Goal: Find specific page/section: Find specific page/section

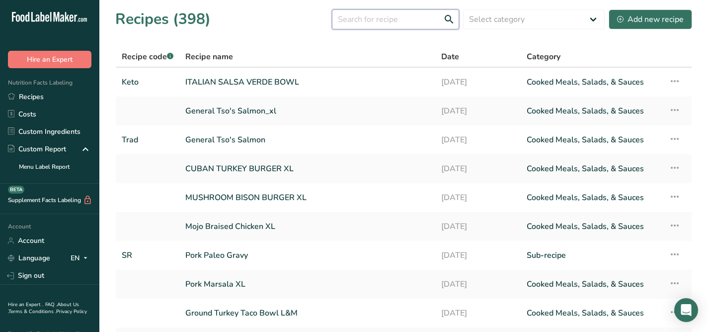
click at [402, 19] on input "text" at bounding box center [395, 19] width 127 height 20
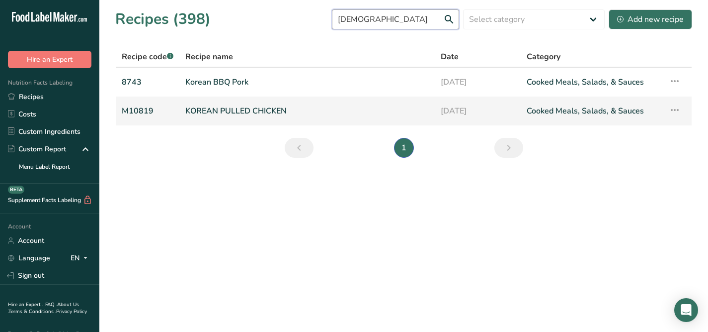
type input "[DEMOGRAPHIC_DATA]"
click at [313, 104] on link "KOREAN PULLED CHICKEN" at bounding box center [307, 110] width 244 height 21
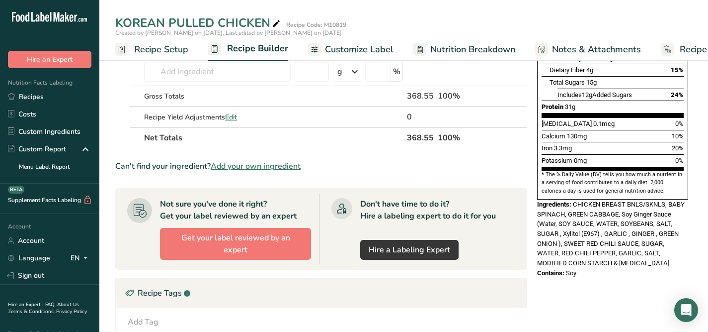
scroll to position [216, 0]
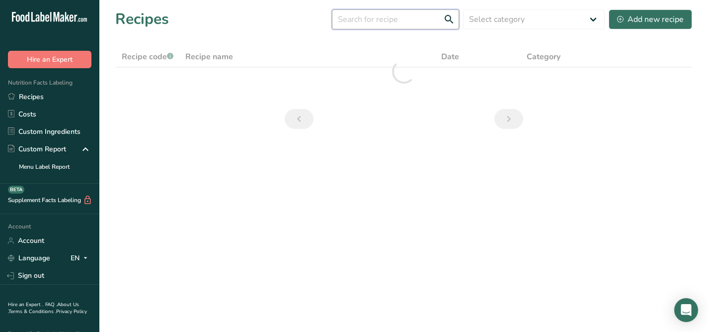
click at [413, 22] on input "text" at bounding box center [395, 19] width 127 height 20
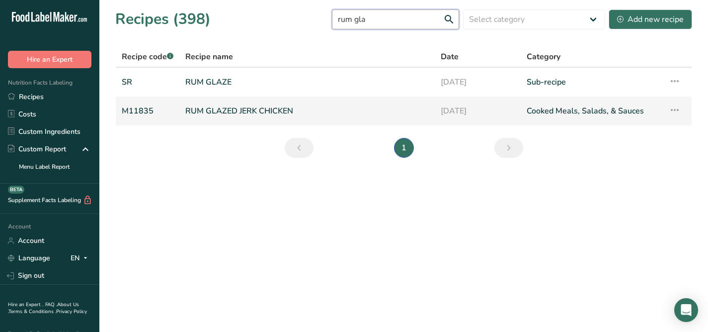
type input "rum gla"
click at [341, 102] on link "RUM GLAZED JERK CHICKEN" at bounding box center [307, 110] width 244 height 21
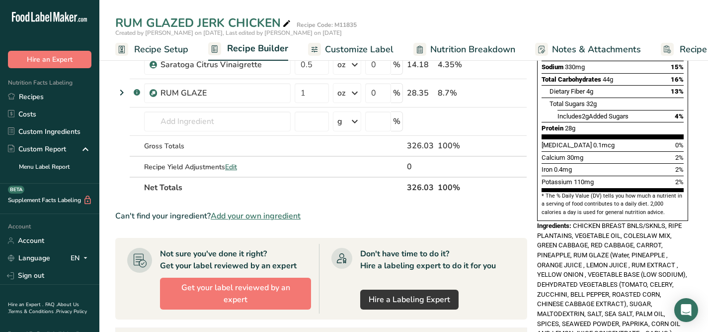
scroll to position [194, 0]
